Goal: Information Seeking & Learning: Understand process/instructions

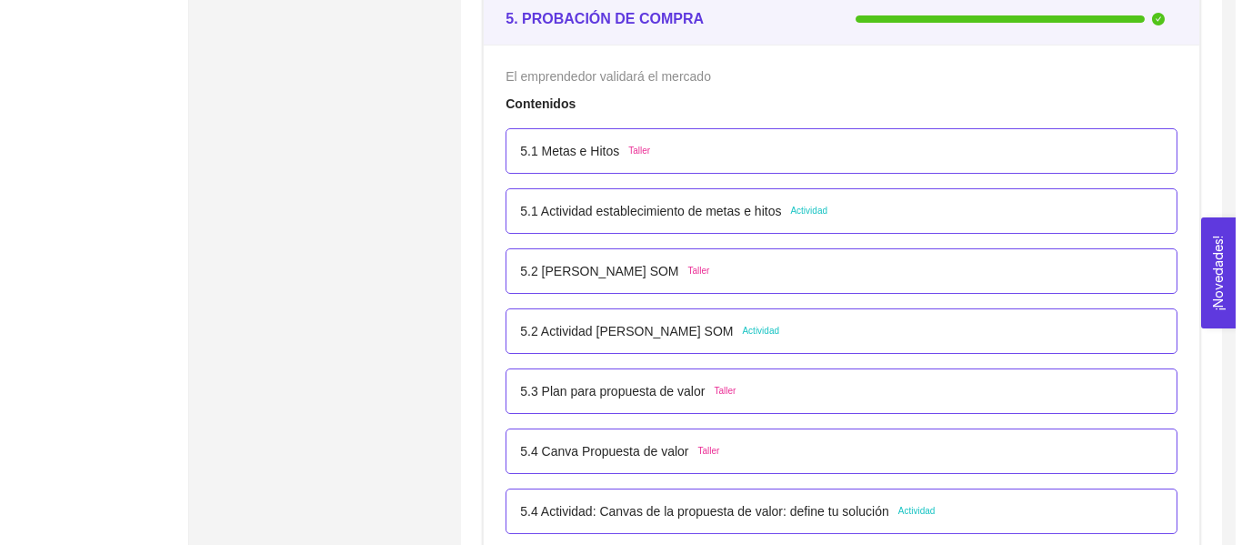
scroll to position [3438, 0]
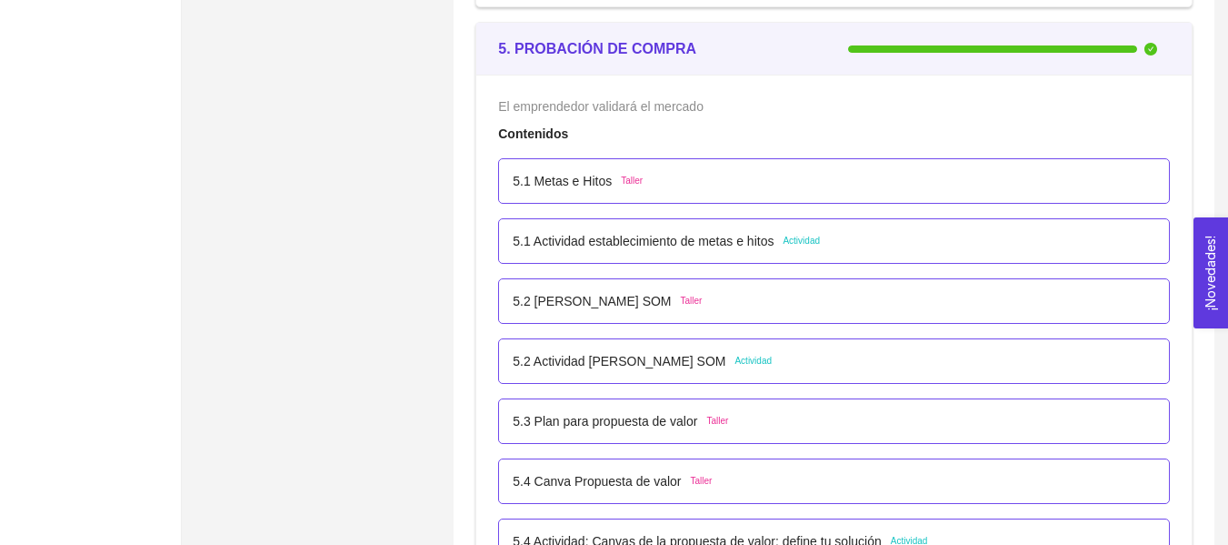
click at [730, 241] on p "5.1 Actividad establecimiento de metas e hitos" at bounding box center [643, 241] width 261 height 20
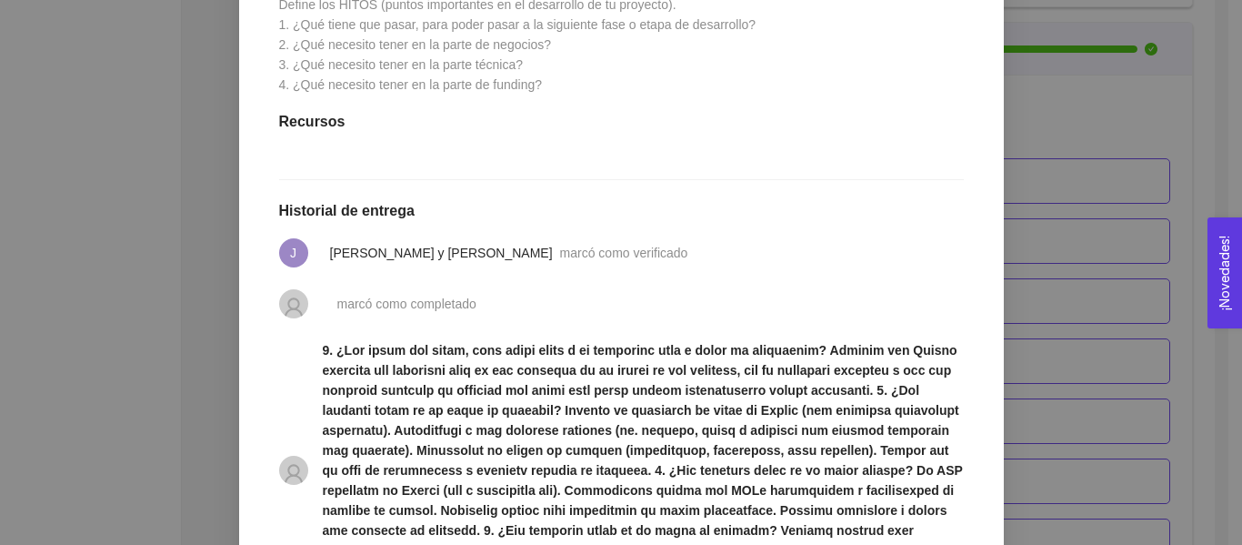
scroll to position [545, 0]
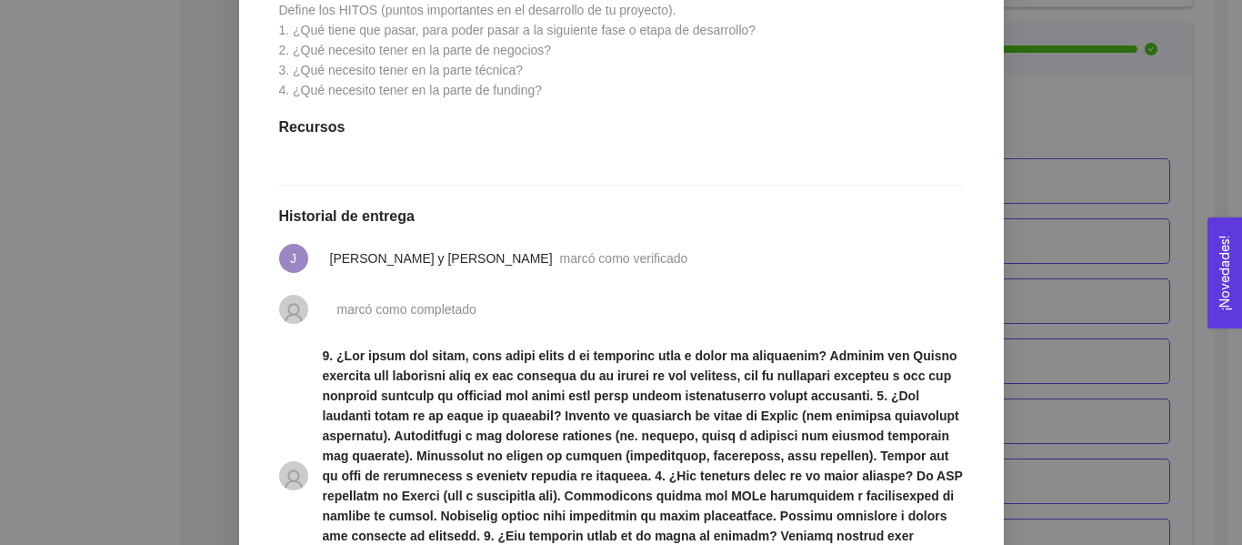
click at [1122, 135] on div "5. PROBACIÓN DE COMPRA El emprendedor validará el mercado Asignado por [PERSON_…" at bounding box center [621, 272] width 1242 height 545
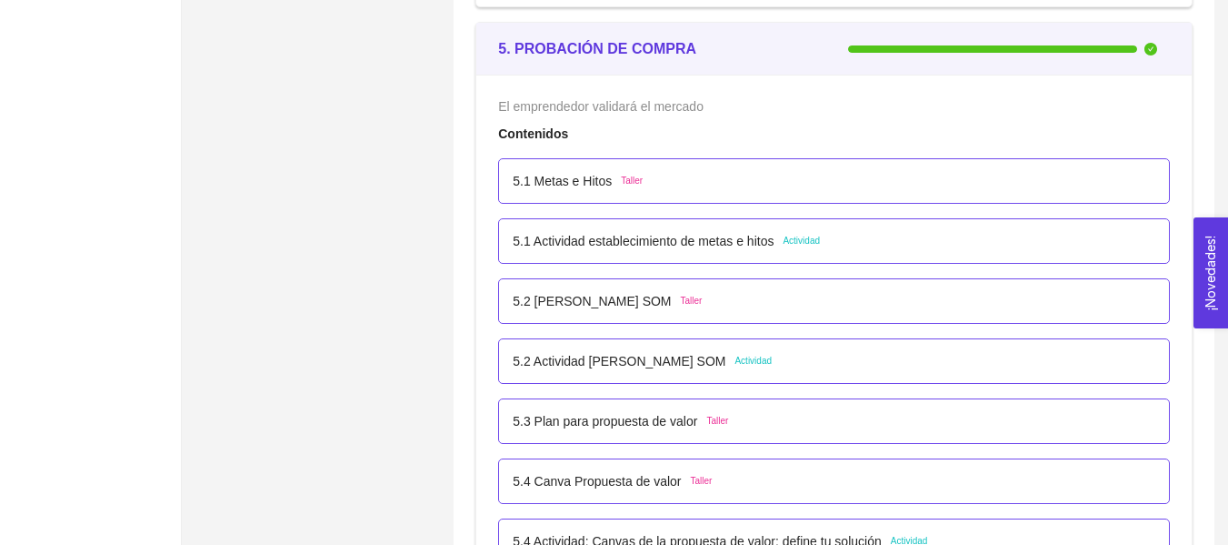
click at [697, 357] on p "5.2 Actividad [PERSON_NAME] SOM" at bounding box center [619, 361] width 213 height 20
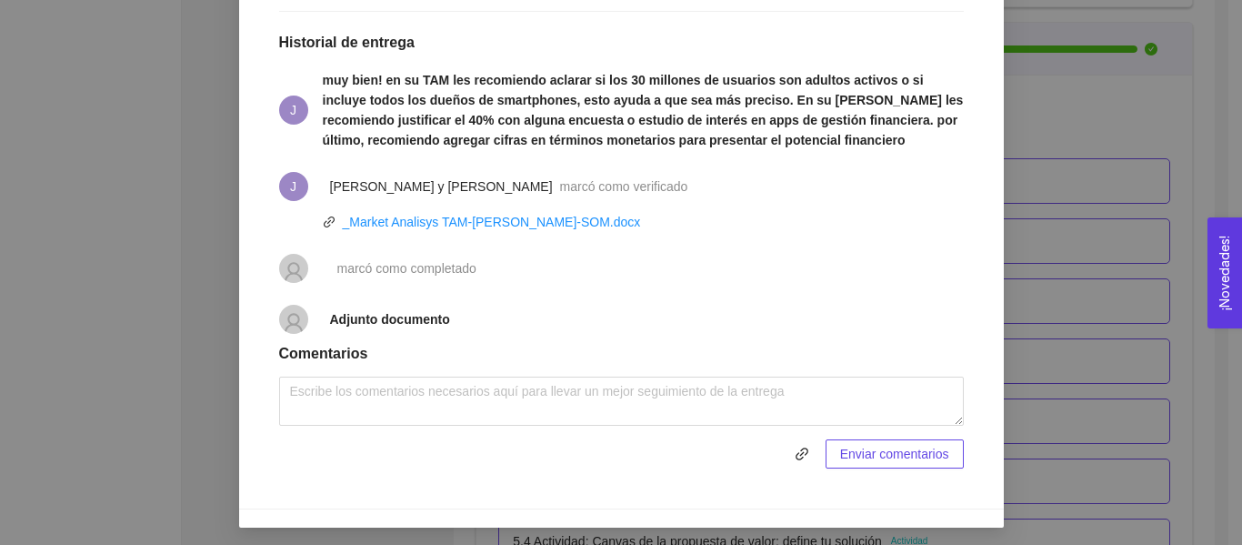
scroll to position [667, 0]
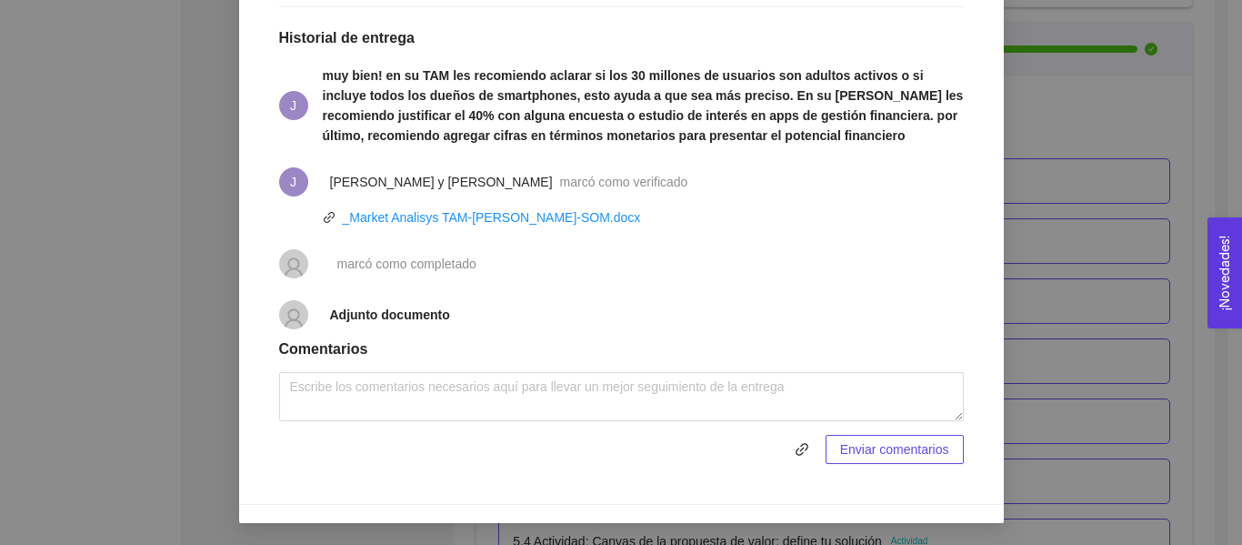
click at [1115, 348] on div "5. PROBACIÓN DE COMPRA El emprendedor validará el mercado Asignado por [PERSON_…" at bounding box center [621, 272] width 1242 height 545
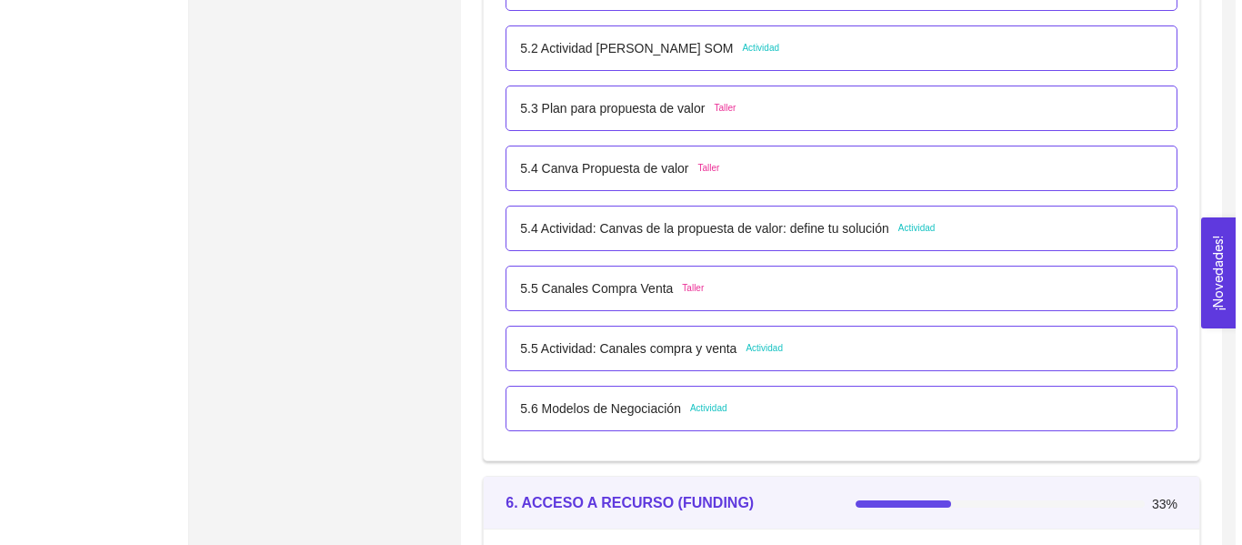
scroll to position [3765, 0]
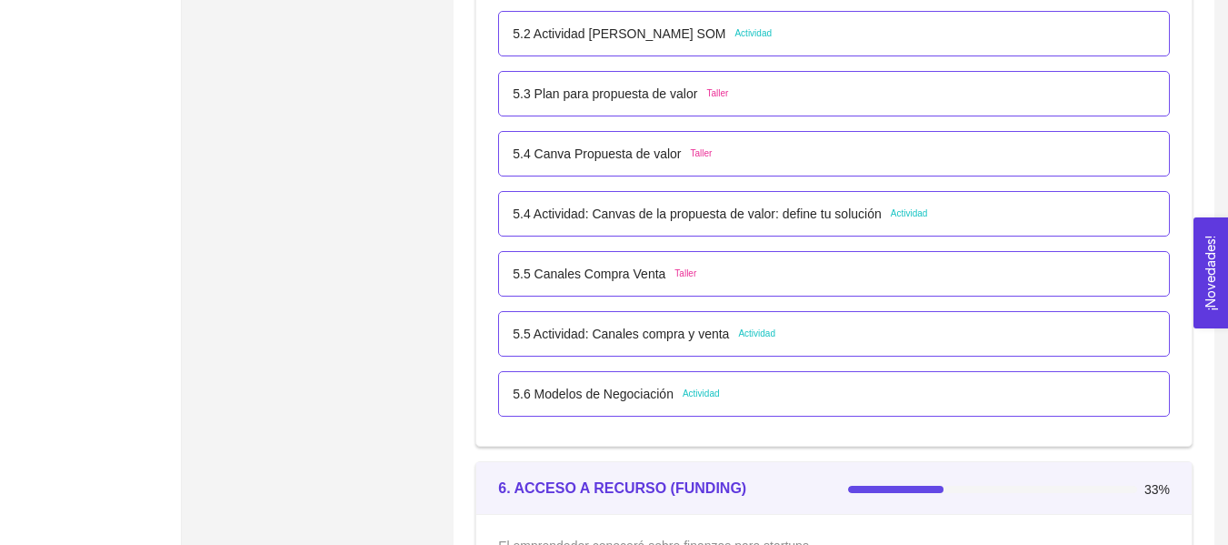
click at [952, 217] on div "5.4 Actividad: Canvas de la propuesta de valor: define tu solución Actividad" at bounding box center [834, 214] width 643 height 20
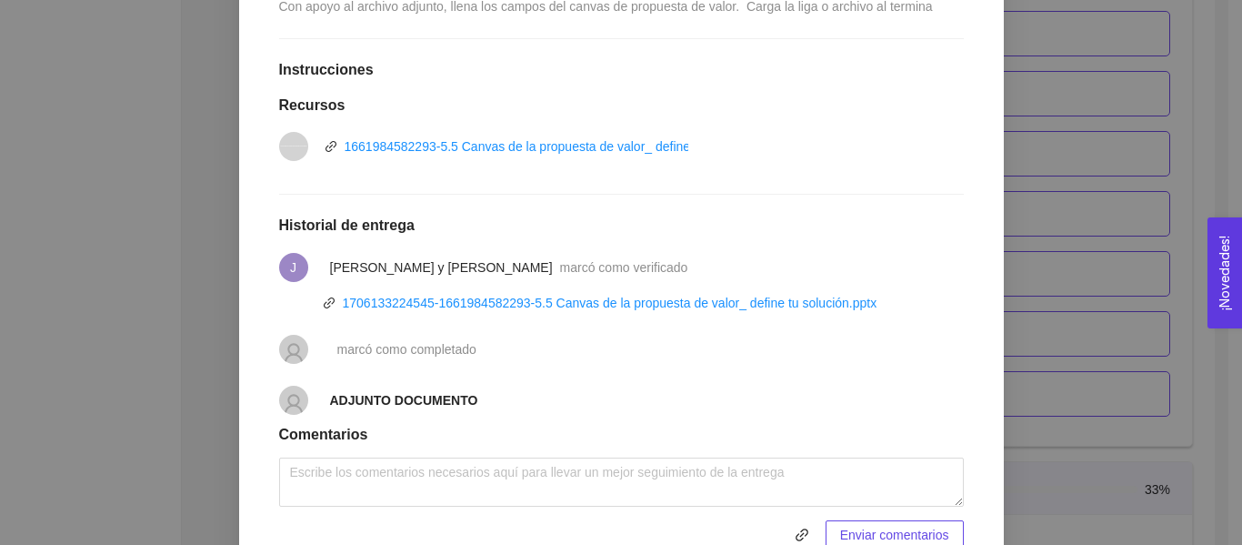
scroll to position [463, 0]
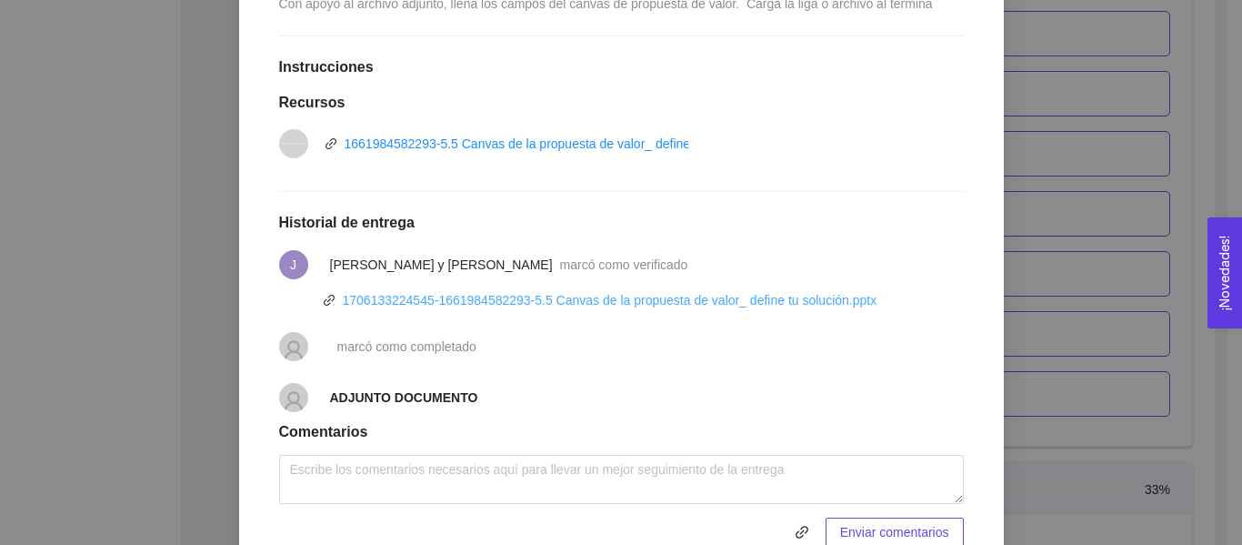
click at [784, 300] on link "1706133224545-1661984582293-5.5 Canvas de la propuesta de valor_ define tu solu…" at bounding box center [610, 300] width 535 height 15
click at [1125, 178] on div "5. PROBACIÓN DE COMPRA El emprendedor validará el mercado Asignado por [PERSON_…" at bounding box center [621, 272] width 1242 height 545
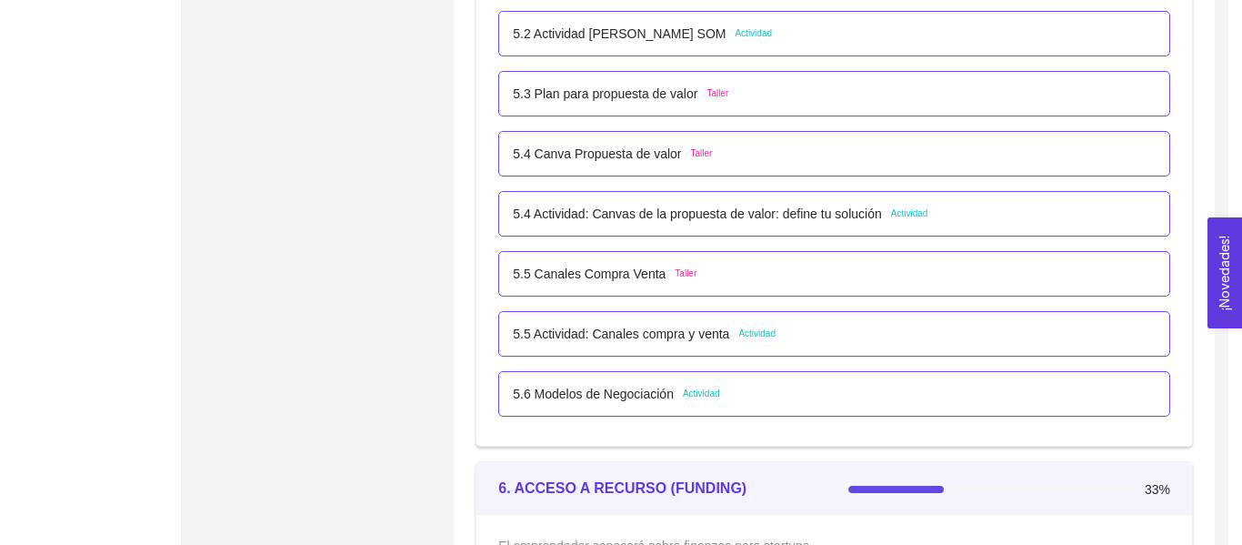
scroll to position [455, 0]
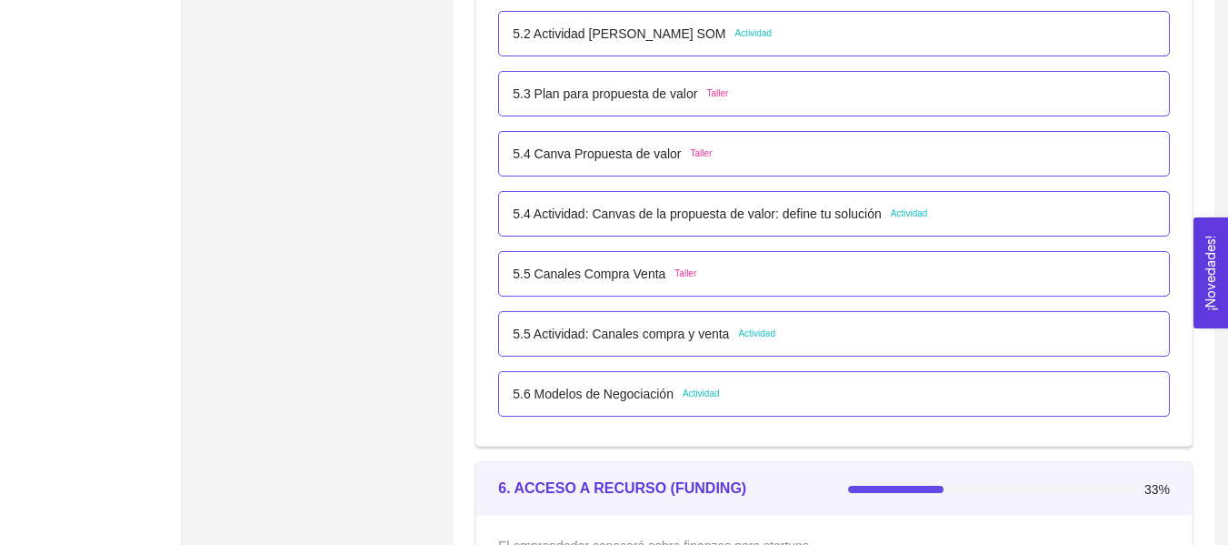
click at [724, 334] on div "5.5 Actividad: Canales compra y venta Actividad" at bounding box center [644, 334] width 263 height 20
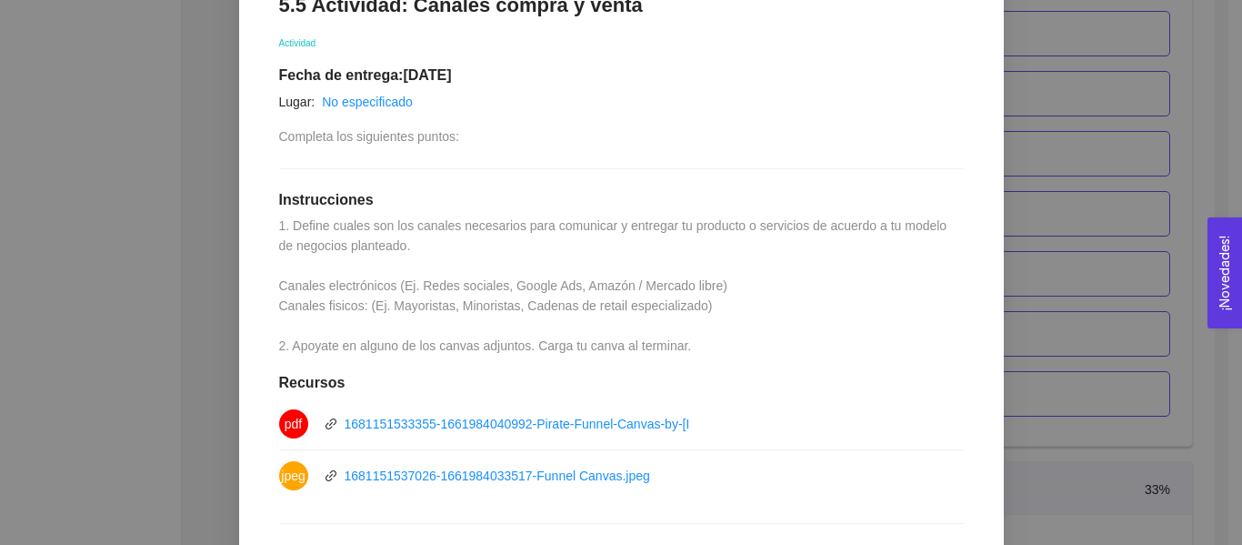
scroll to position [335, 0]
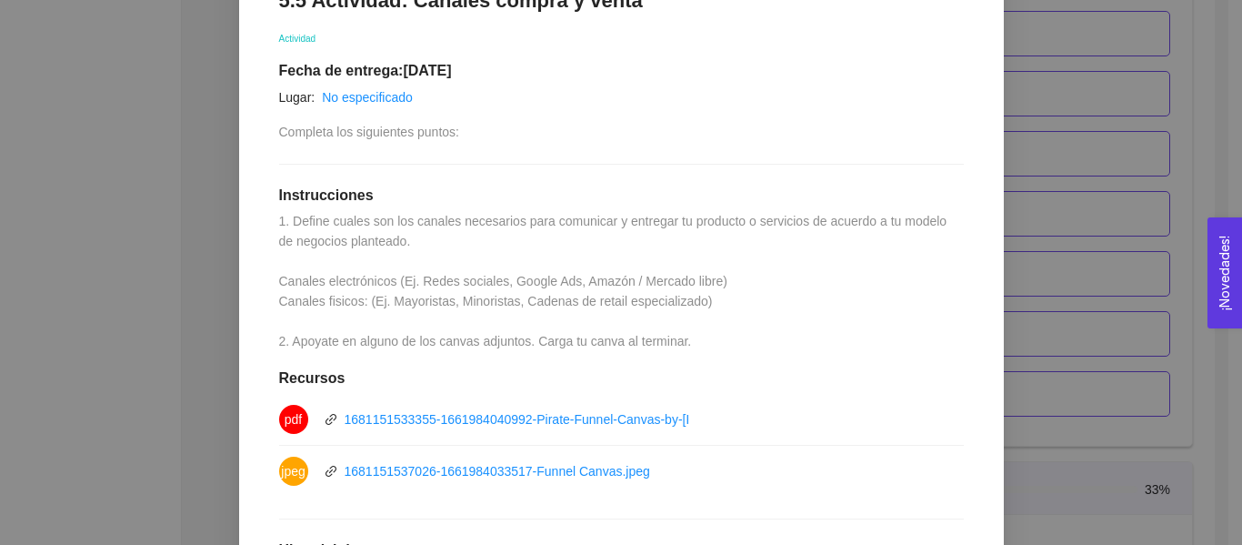
click at [1074, 249] on div "5. PROBACIÓN DE COMPRA El emprendedor validará el mercado Asignado por [PERSON_…" at bounding box center [621, 272] width 1242 height 545
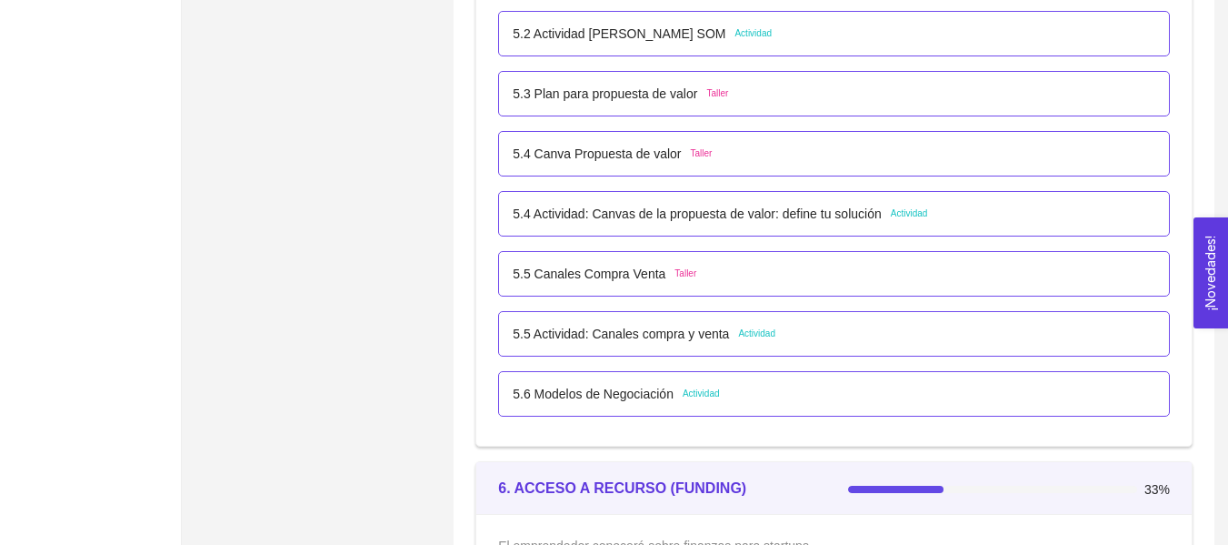
click at [754, 393] on div "5.6 Modelos de Negociación Actividad" at bounding box center [834, 394] width 643 height 20
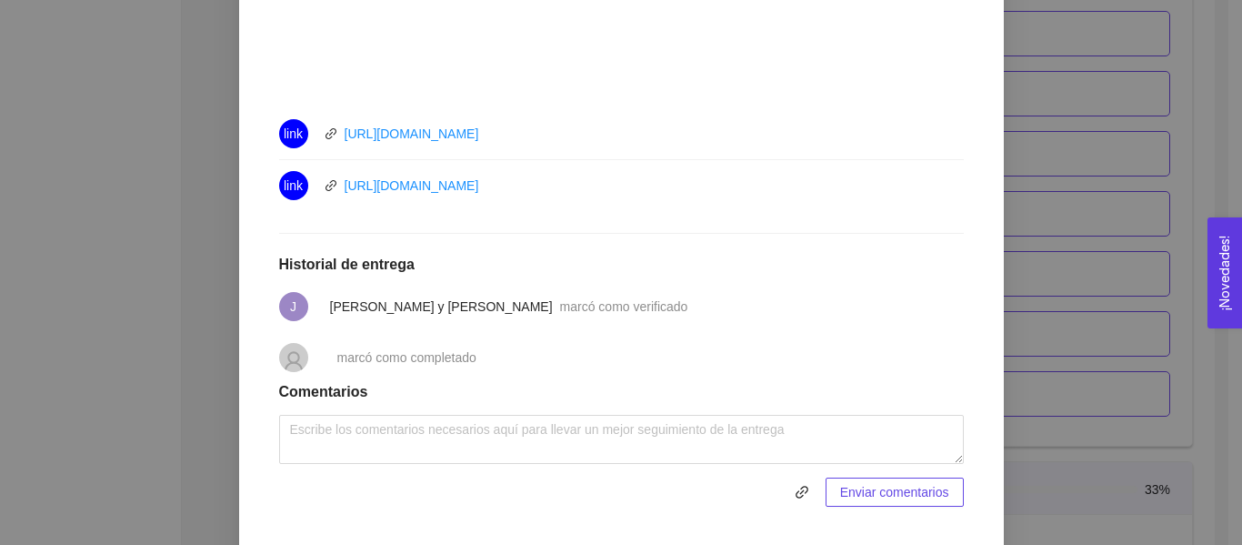
scroll to position [864, 0]
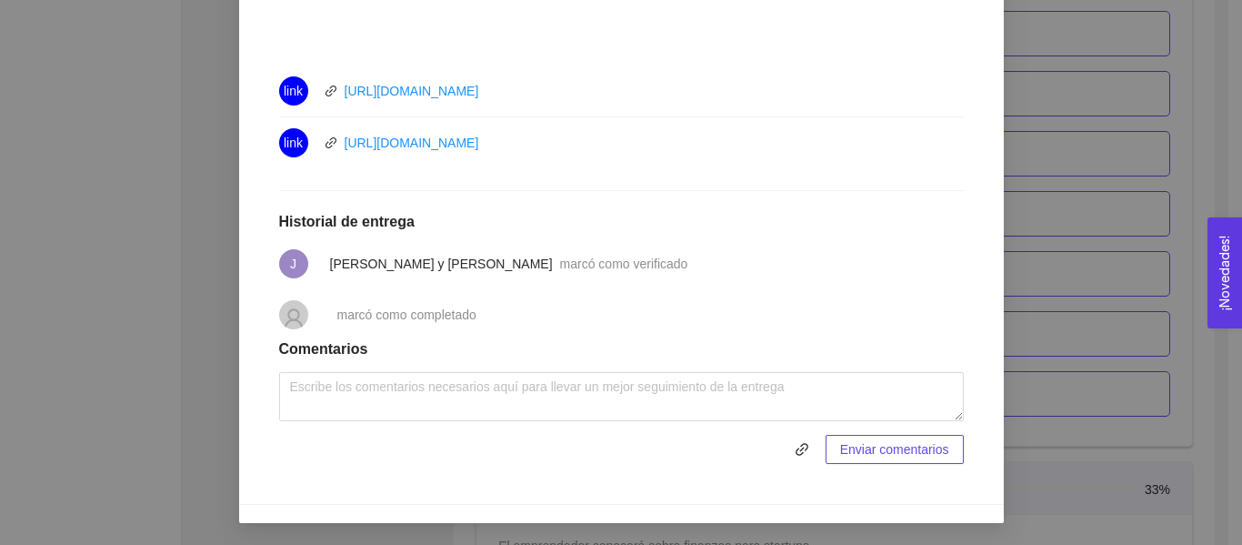
click at [1195, 175] on div "5. PROBACIÓN DE COMPRA El emprendedor validará el mercado Asignado por [PERSON_…" at bounding box center [621, 272] width 1242 height 545
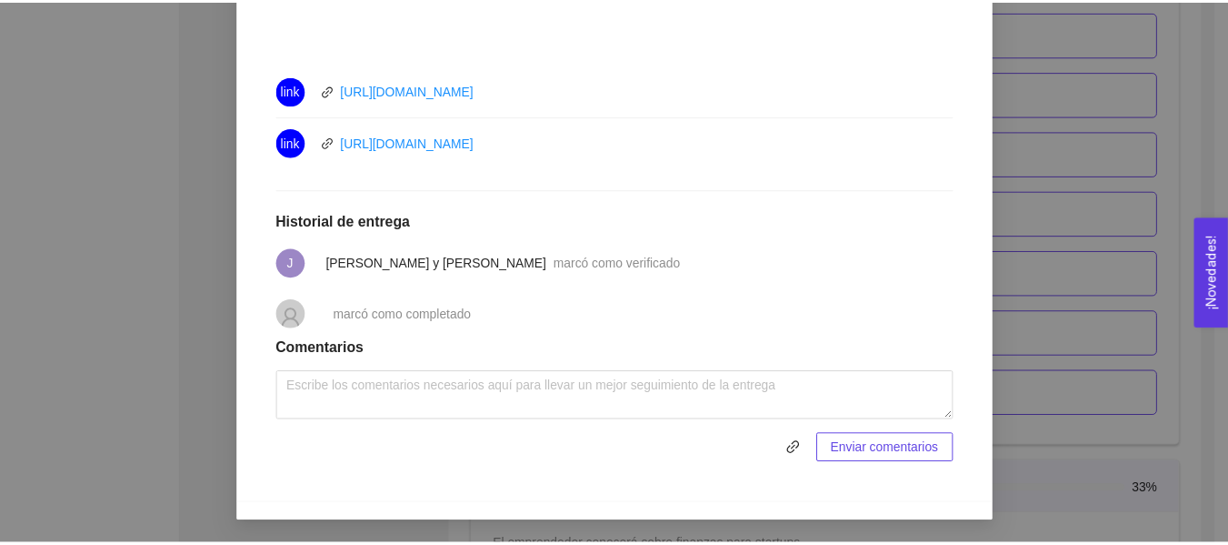
scroll to position [774, 0]
